Goal: Find specific page/section: Find specific page/section

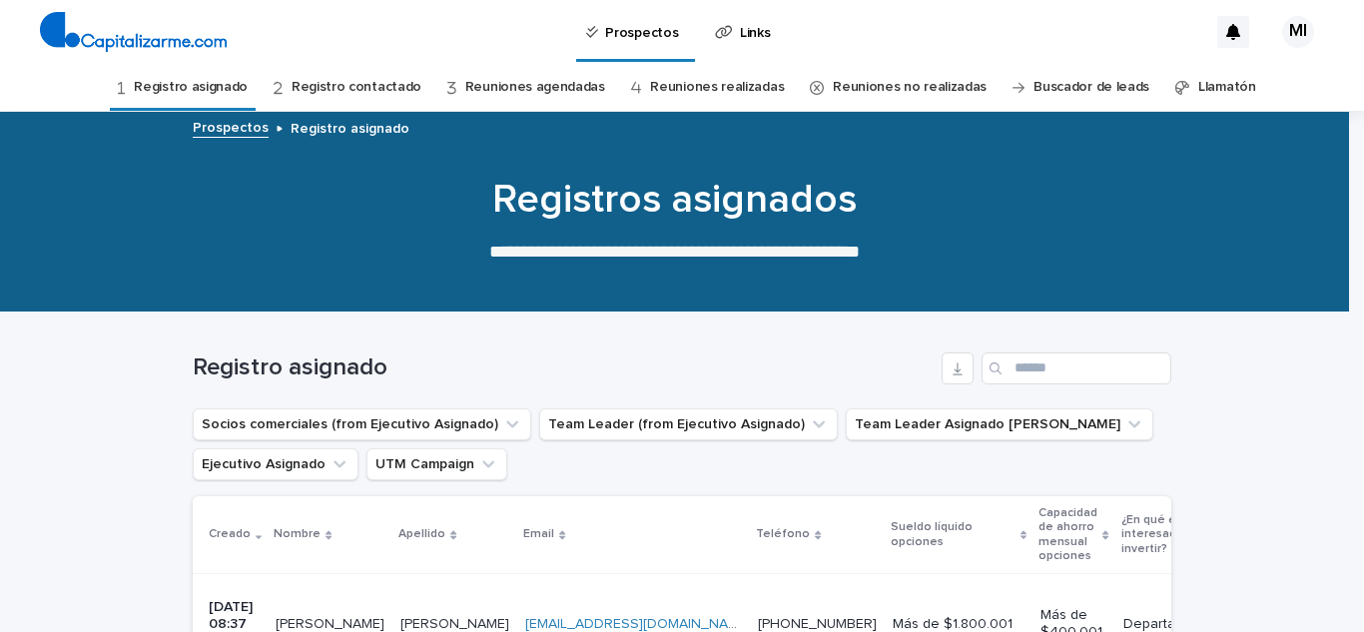
scroll to position [300, 0]
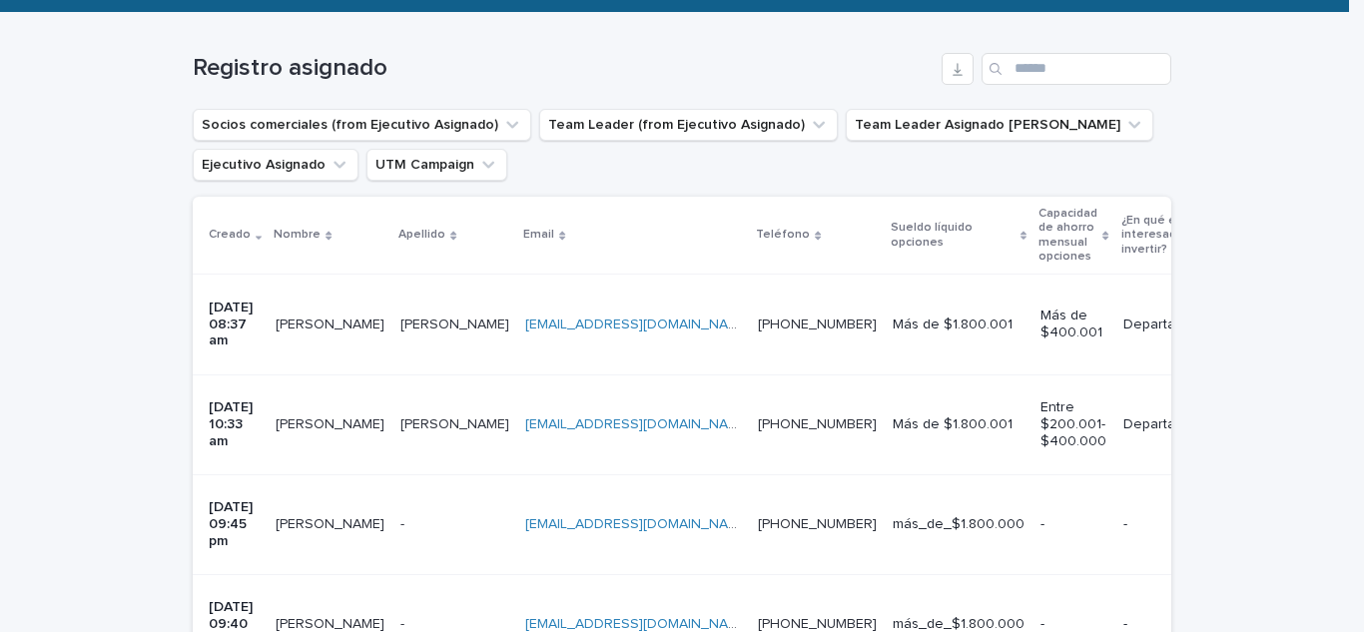
click at [331, 512] on p "[PERSON_NAME]" at bounding box center [332, 522] width 113 height 21
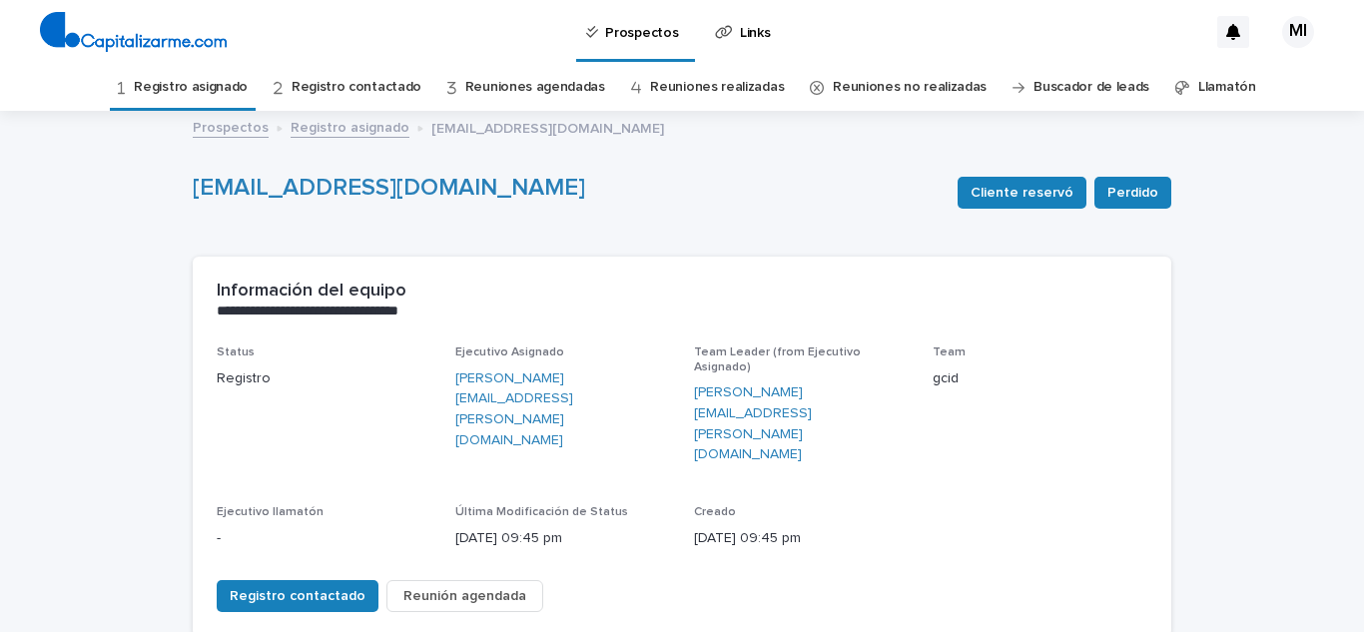
click at [198, 99] on link "Registro asignado" at bounding box center [191, 87] width 114 height 47
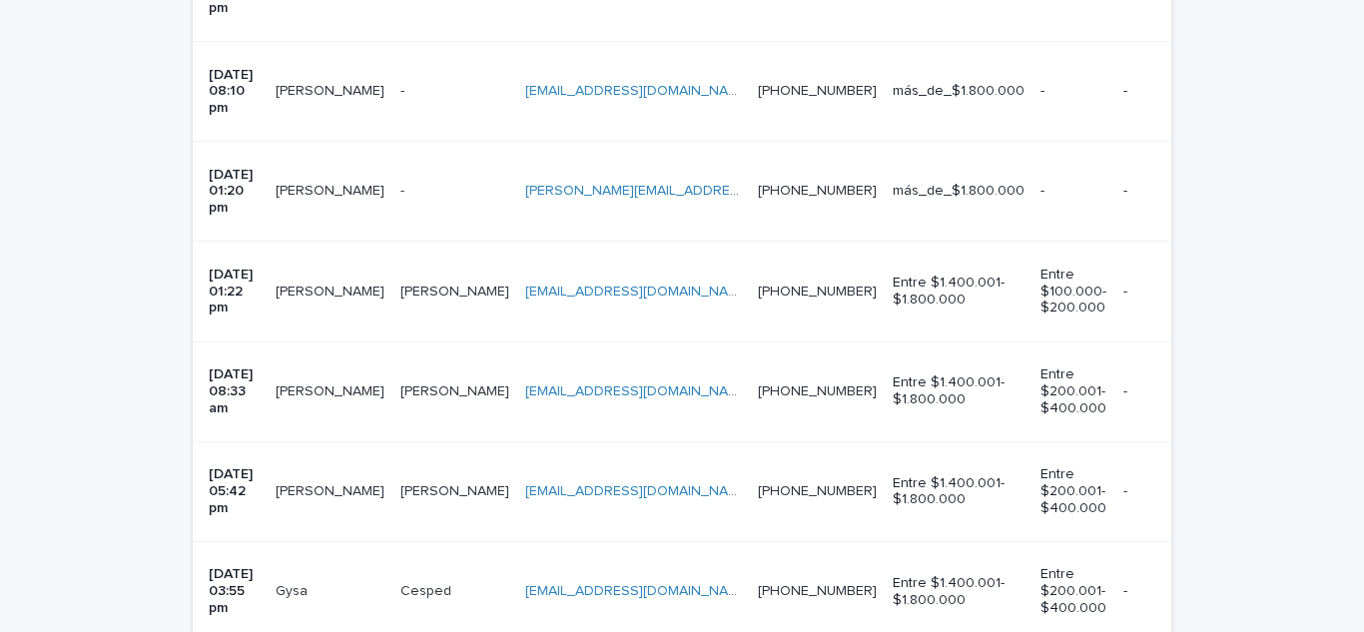
scroll to position [899, 0]
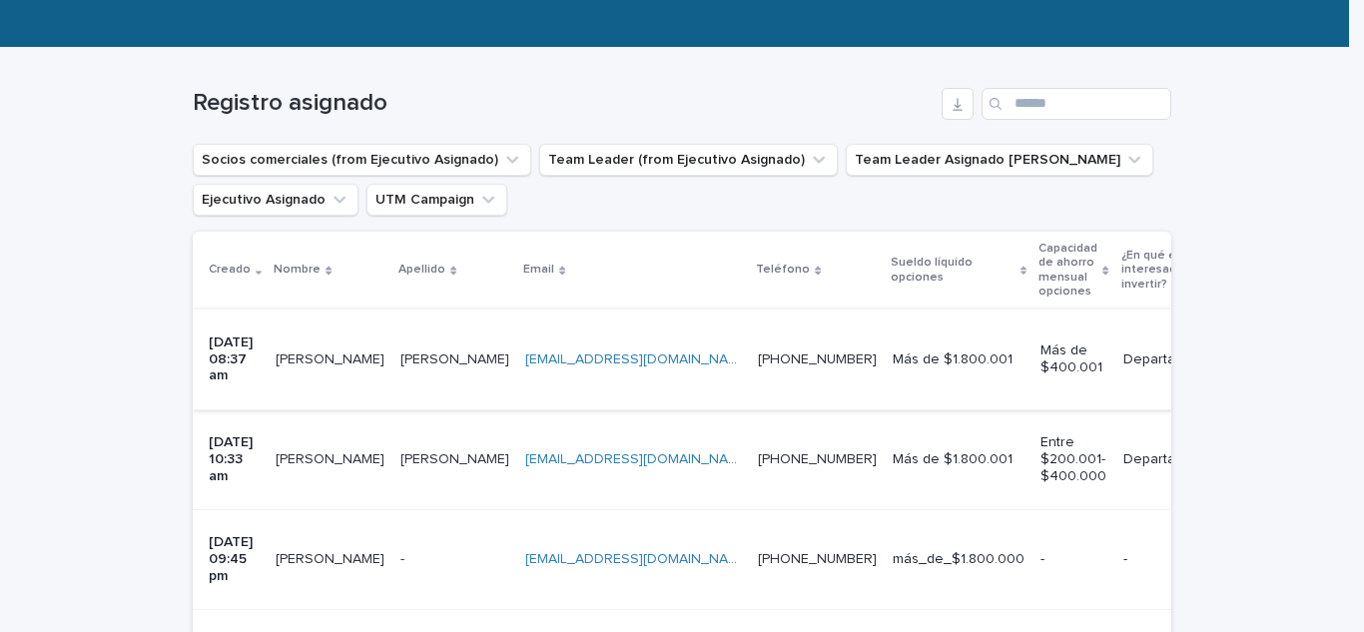
scroll to position [300, 0]
